Goal: Transaction & Acquisition: Purchase product/service

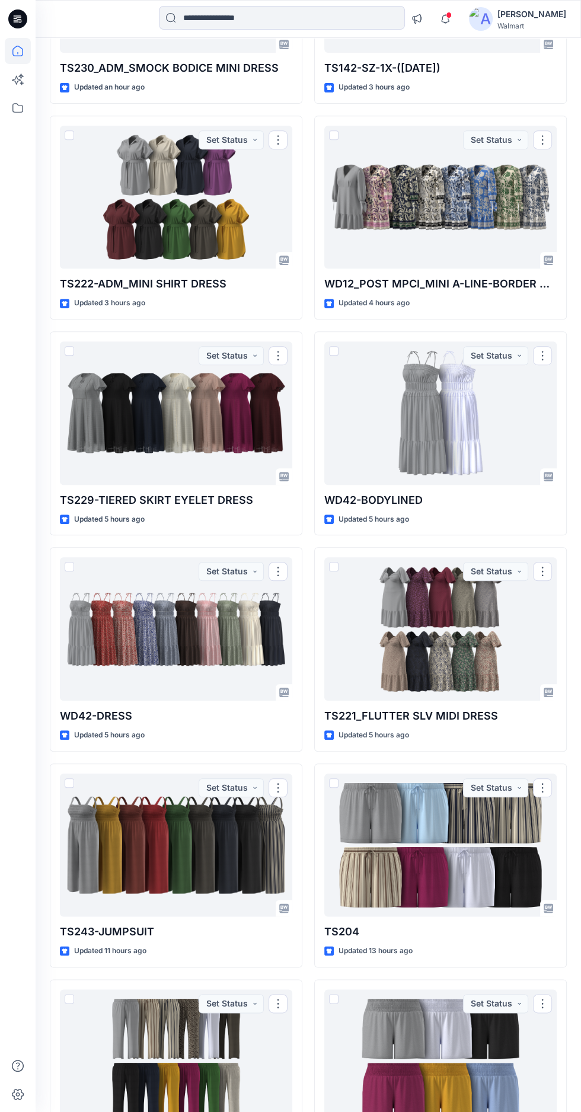
scroll to position [281, 0]
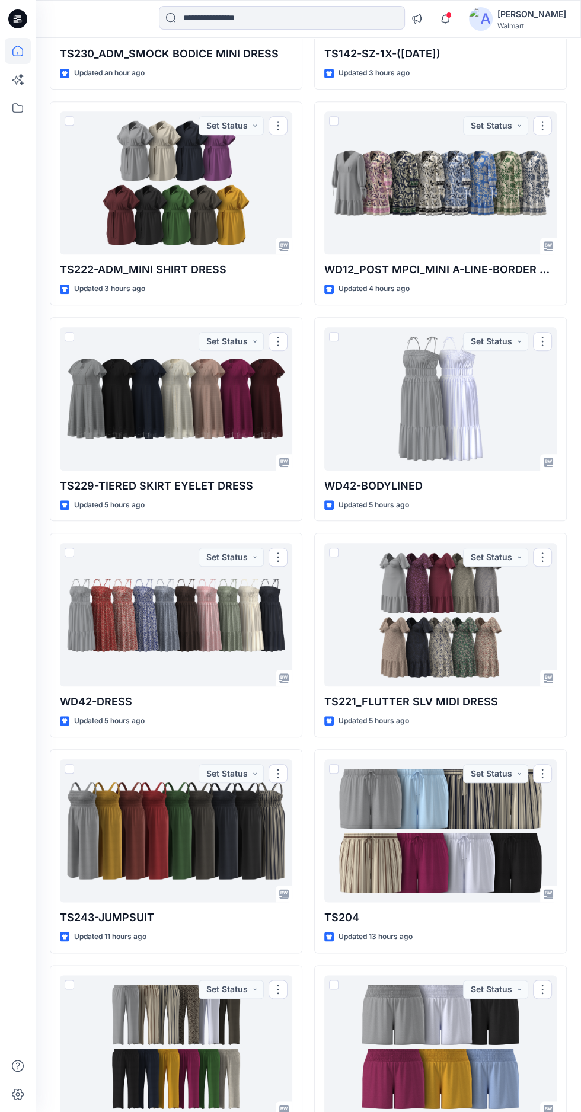
click at [478, 606] on div at bounding box center [440, 614] width 232 height 143
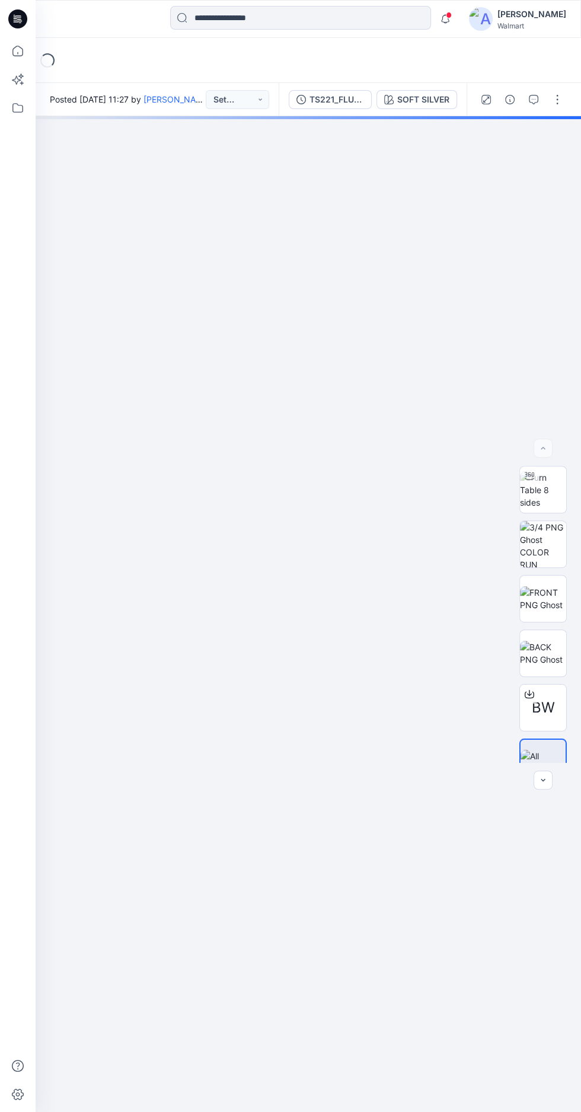
click at [539, 509] on img at bounding box center [543, 489] width 46 height 37
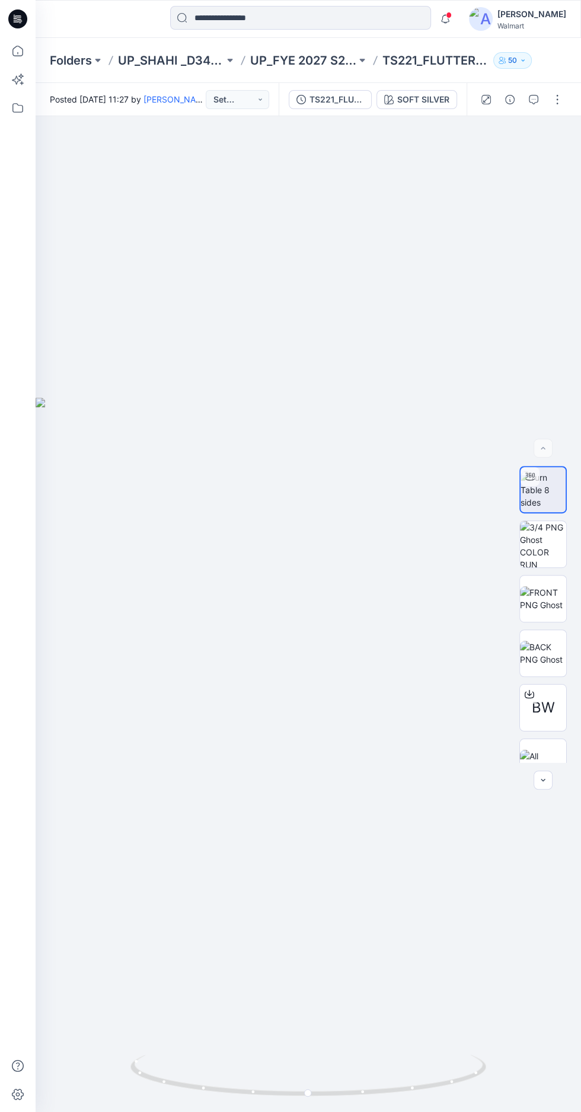
click at [414, 104] on div "SOFT SILVER" at bounding box center [423, 99] width 52 height 13
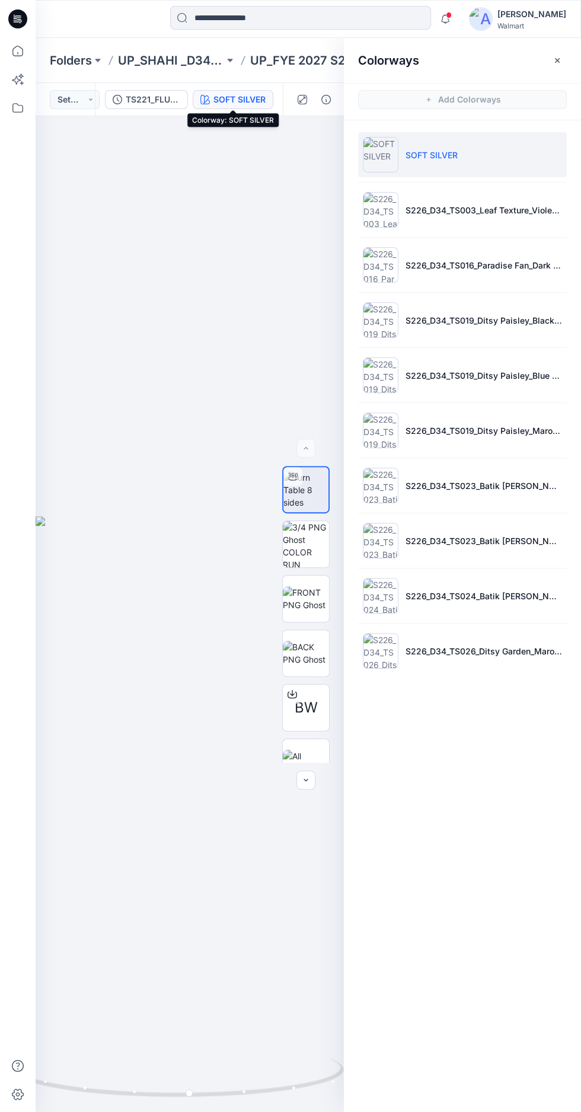
click at [497, 648] on p "S226_D34_TS026_Ditsy Garden_Maroon Supreme_32cm" at bounding box center [484, 651] width 157 height 12
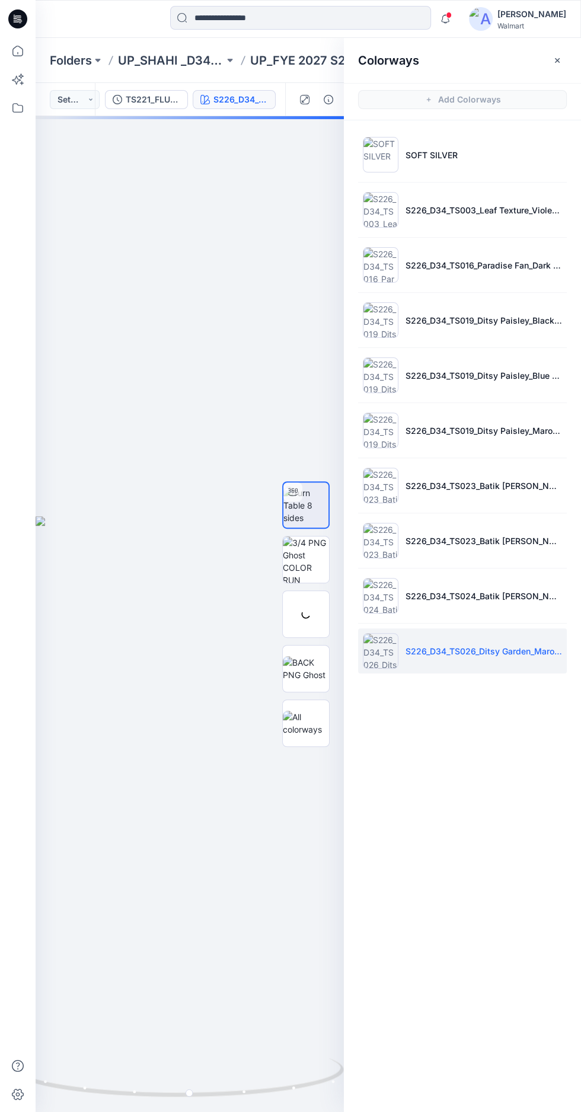
click at [557, 60] on icon "button" at bounding box center [557, 60] width 4 height 4
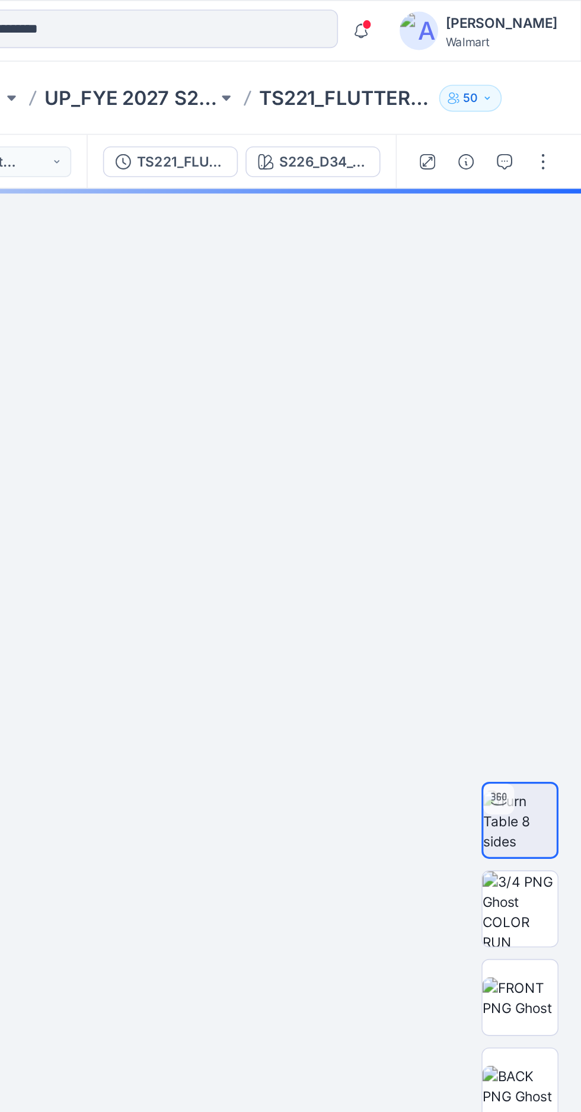
click at [416, 104] on div "S226_D34_TS026_Ditsy Garden_Maroon Supreme_32cm" at bounding box center [422, 99] width 55 height 13
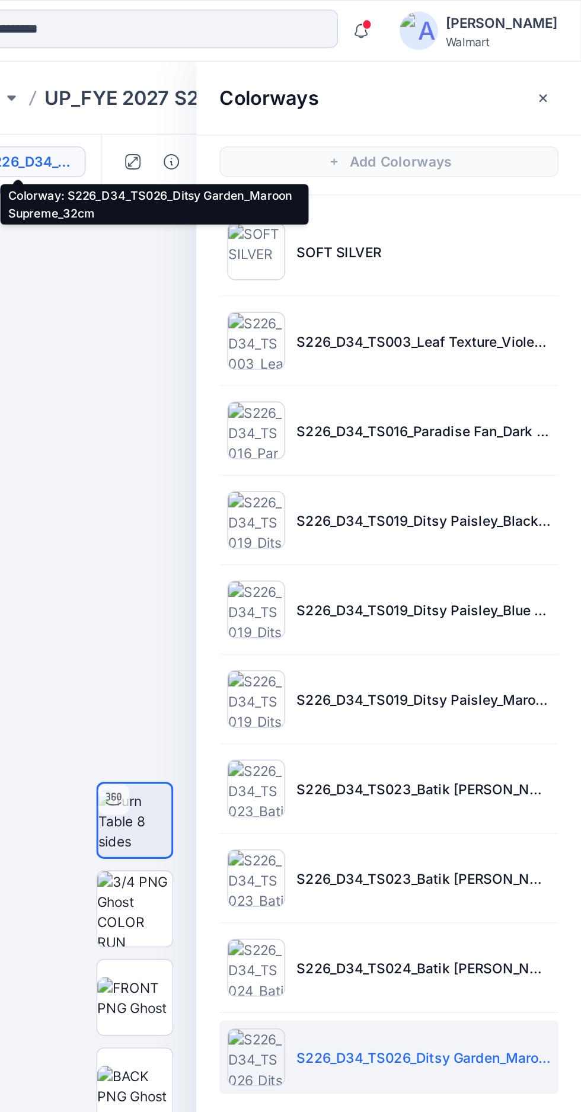
click at [446, 597] on p "S226_D34_TS024_Batik Dotty Floral Multi_Crisp Clover_21.33cm" at bounding box center [484, 596] width 157 height 12
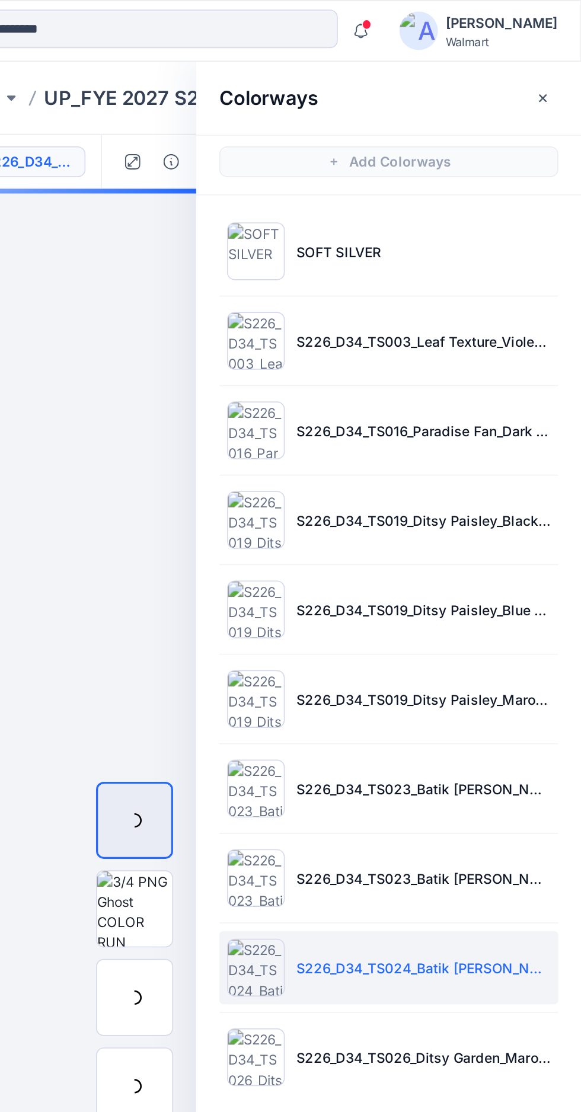
click at [551, 62] on button "button" at bounding box center [557, 60] width 19 height 19
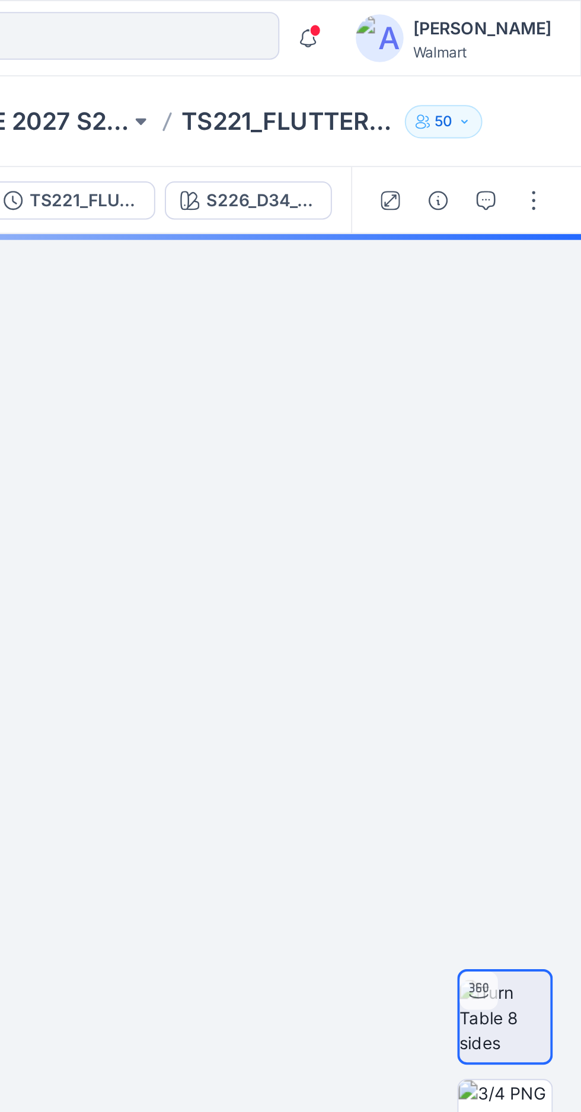
click at [427, 95] on div "S226_D34_TS024_Batik Dotty Floral Multi_Crisp Clover_21.33cm" at bounding box center [422, 99] width 55 height 13
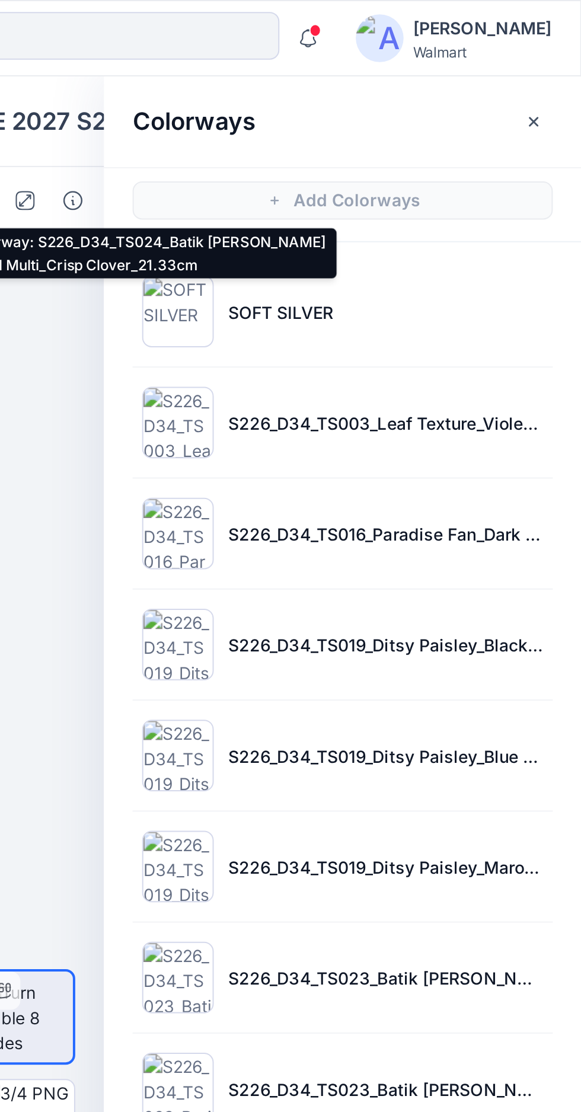
click at [539, 213] on p "S226_D34_TS003_Leaf Texture_Violet Surprise_64cm" at bounding box center [484, 210] width 157 height 12
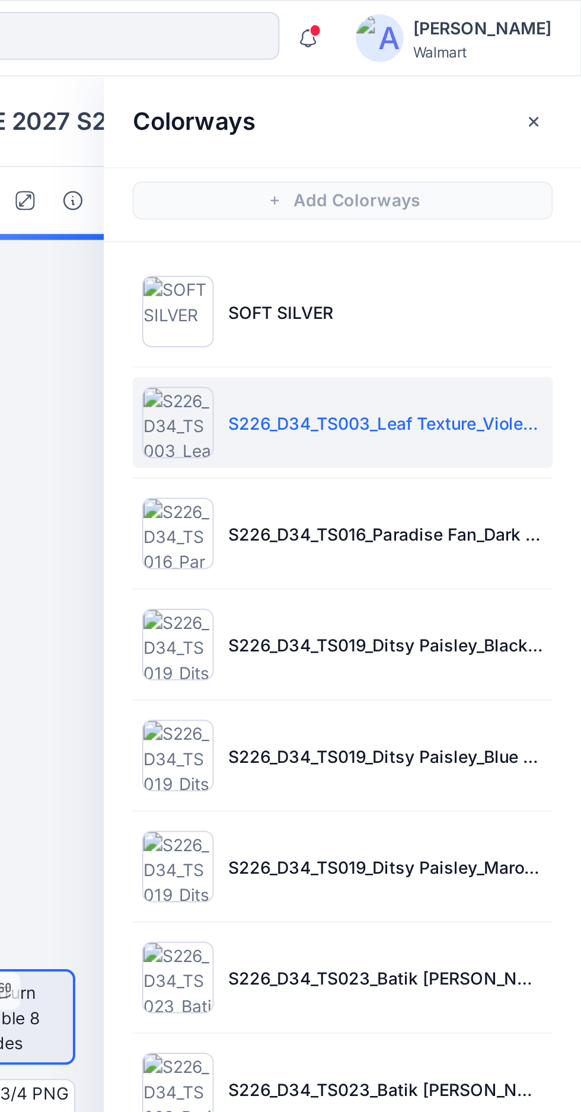
click at [557, 60] on icon "button" at bounding box center [557, 60] width 4 height 4
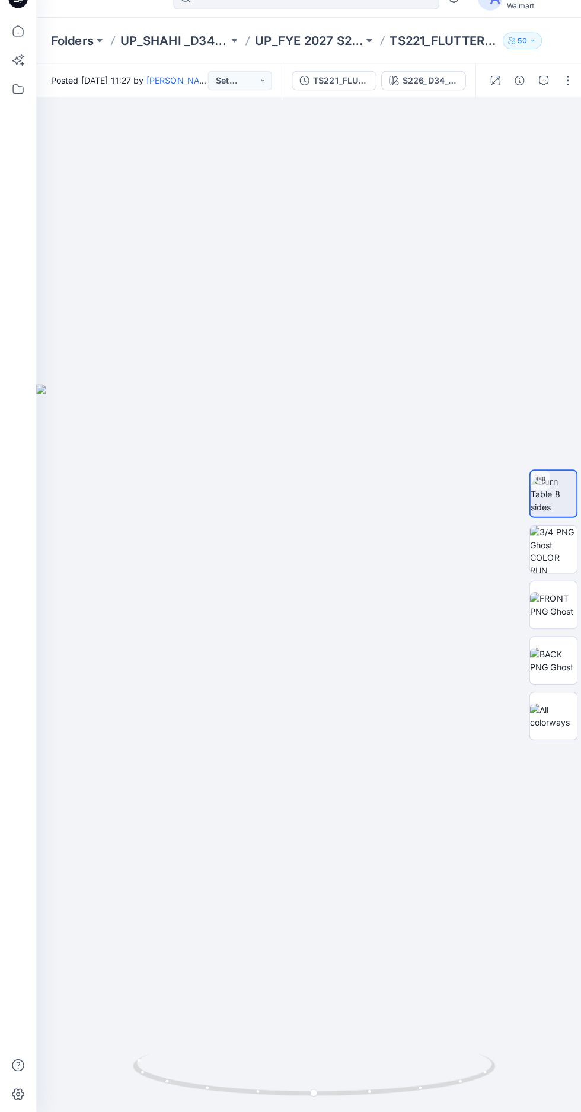
scroll to position [24, 0]
